Goal: Task Accomplishment & Management: Use online tool/utility

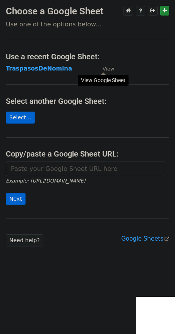
click at [102, 69] on link "View" at bounding box center [104, 68] width 19 height 7
click at [32, 65] on strong "TraspasosDeNomina" at bounding box center [39, 68] width 66 height 7
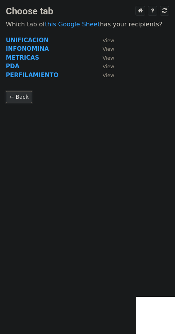
click at [18, 98] on link "← Back" at bounding box center [19, 97] width 26 height 12
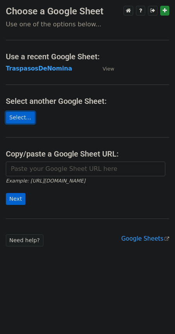
click at [22, 119] on link "Select..." at bounding box center [20, 118] width 29 height 12
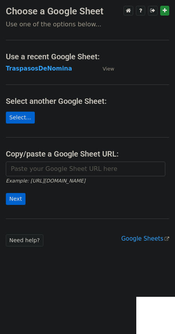
click at [64, 118] on main "Choose a Google Sheet Use one of the options below... Use a recent Google Sheet…" at bounding box center [87, 126] width 175 height 241
click at [53, 25] on p "Use one of the options below..." at bounding box center [88, 24] width 164 height 8
click at [67, 22] on p "Use one of the options below..." at bounding box center [88, 24] width 164 height 8
click at [129, 10] on icon at bounding box center [128, 10] width 5 height 5
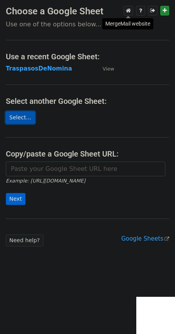
click at [16, 119] on link "Select..." at bounding box center [20, 118] width 29 height 12
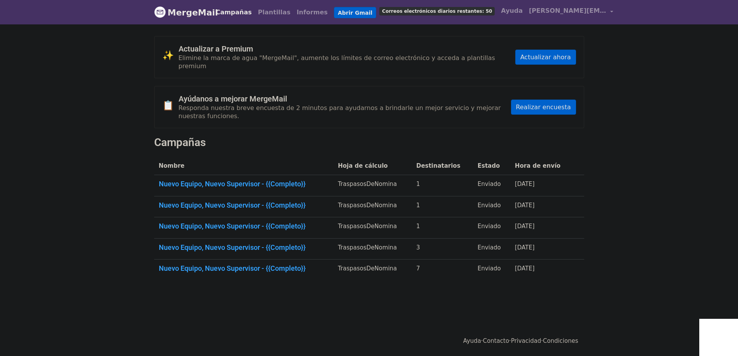
click at [71, 112] on body "MergeMail Campañas Plantillas Informes Abrir Gmail Correos electrónicos diarios…" at bounding box center [369, 159] width 738 height 318
click at [269, 12] on font "Plantillas" at bounding box center [274, 12] width 33 height 7
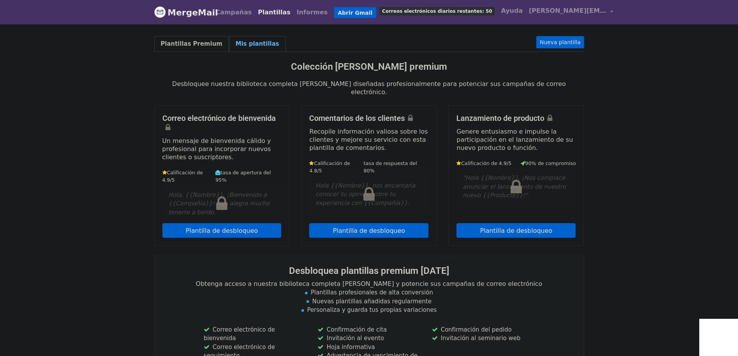
click at [241, 38] on link "Mis plantillas" at bounding box center [257, 44] width 57 height 16
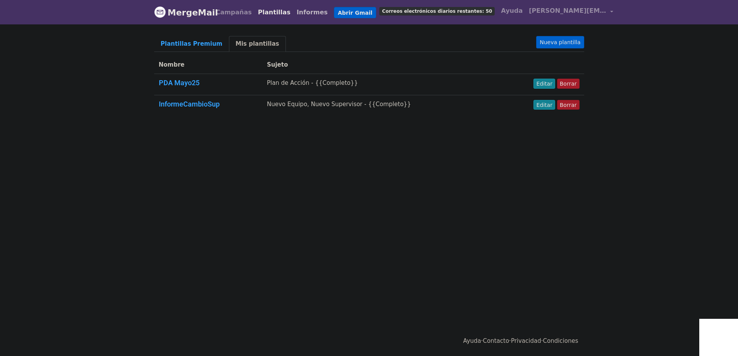
click at [297, 14] on font "Informes" at bounding box center [312, 12] width 31 height 7
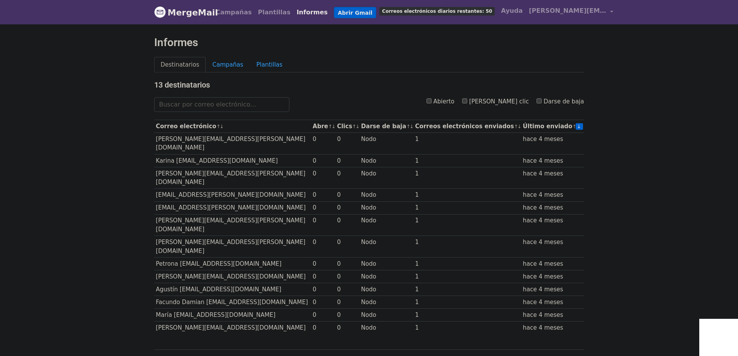
click at [109, 87] on body "MergeMail Campañas Plantillas Informes Abrir Gmail Correos electrónicos diarios…" at bounding box center [369, 198] width 738 height 396
click at [222, 61] on font "Campañas" at bounding box center [227, 64] width 31 height 7
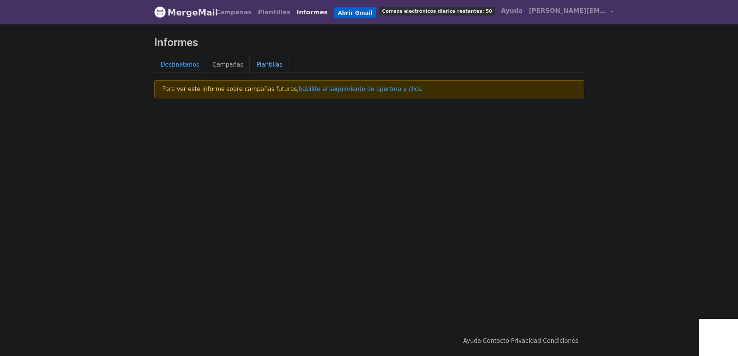
click at [257, 61] on font "Plantillas" at bounding box center [270, 64] width 26 height 7
click at [178, 63] on font "Destinatarios" at bounding box center [180, 64] width 39 height 7
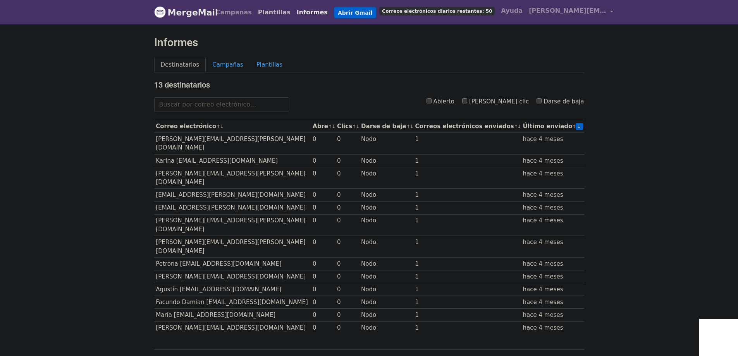
click at [269, 10] on font "Plantillas" at bounding box center [274, 12] width 33 height 7
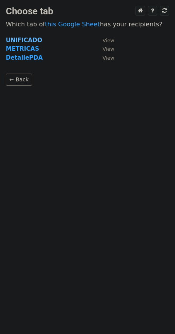
click at [23, 43] on strong "UNIFICADO" at bounding box center [24, 40] width 36 height 7
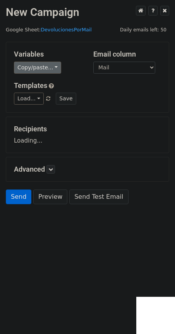
click at [21, 67] on link "Copy/paste..." at bounding box center [37, 68] width 47 height 12
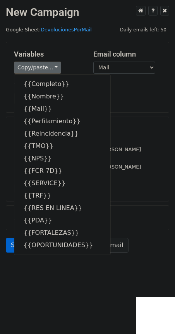
click at [76, 52] on h5 "Variables" at bounding box center [48, 54] width 68 height 9
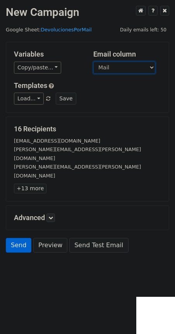
click at [118, 69] on select "Completo Nombre Mail Perfilamiento Reincidencia TMO NPS FCR 7D SERVICE TRF RES …" at bounding box center [124, 68] width 62 height 12
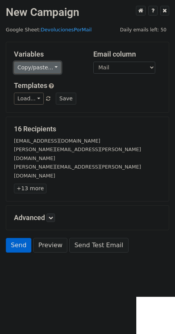
click at [47, 70] on link "Copy/paste..." at bounding box center [37, 68] width 47 height 12
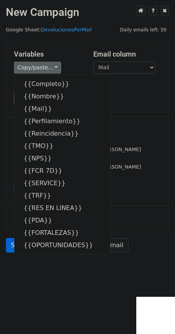
click at [65, 48] on div "Variables Copy/paste... {{Completo}} {{Nombre}} {{Mail}} {{Perfilamiento}} {{Re…" at bounding box center [87, 77] width 163 height 70
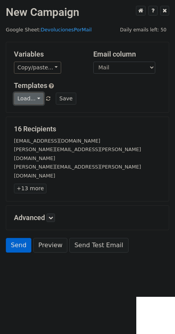
click at [33, 101] on link "Load..." at bounding box center [29, 99] width 30 height 12
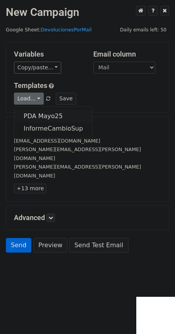
click at [34, 115] on link "PDA Mayo25" at bounding box center [53, 116] width 78 height 12
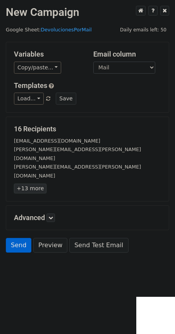
click at [26, 184] on link "+13 more" at bounding box center [30, 189] width 33 height 10
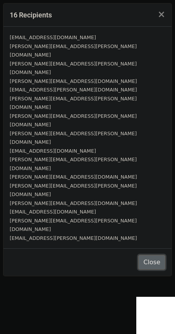
click at [147, 255] on button "Close" at bounding box center [151, 262] width 27 height 15
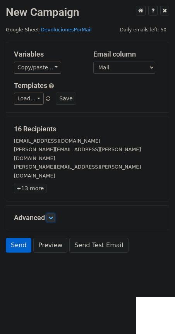
click at [53, 215] on icon at bounding box center [50, 217] width 5 height 5
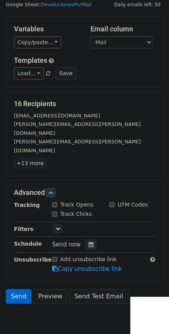
scroll to position [39, 0]
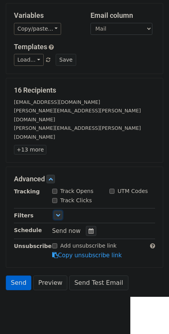
click at [59, 213] on icon at bounding box center [58, 215] width 5 height 5
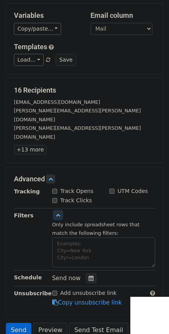
click at [59, 213] on icon at bounding box center [58, 215] width 5 height 5
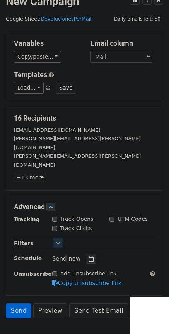
scroll to position [0, 0]
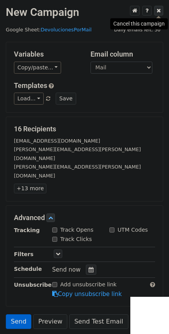
click at [160, 12] on icon at bounding box center [159, 10] width 4 height 5
